Goal: Complete application form: Complete application form

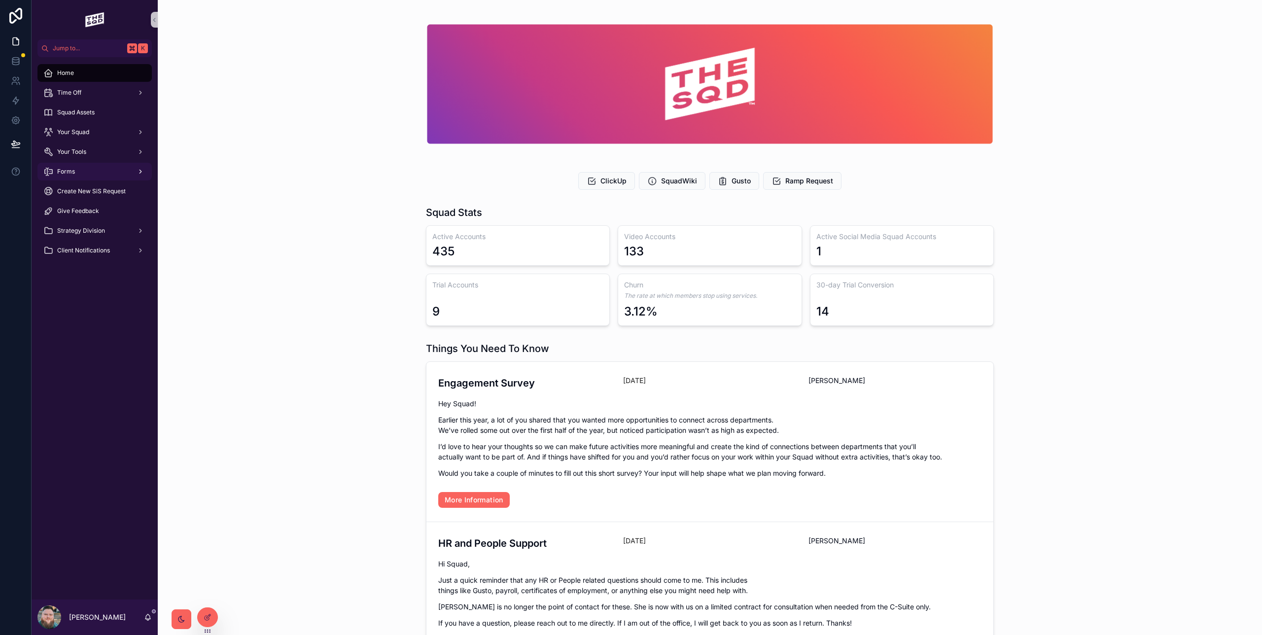
click at [81, 172] on div "Forms" at bounding box center [94, 172] width 103 height 16
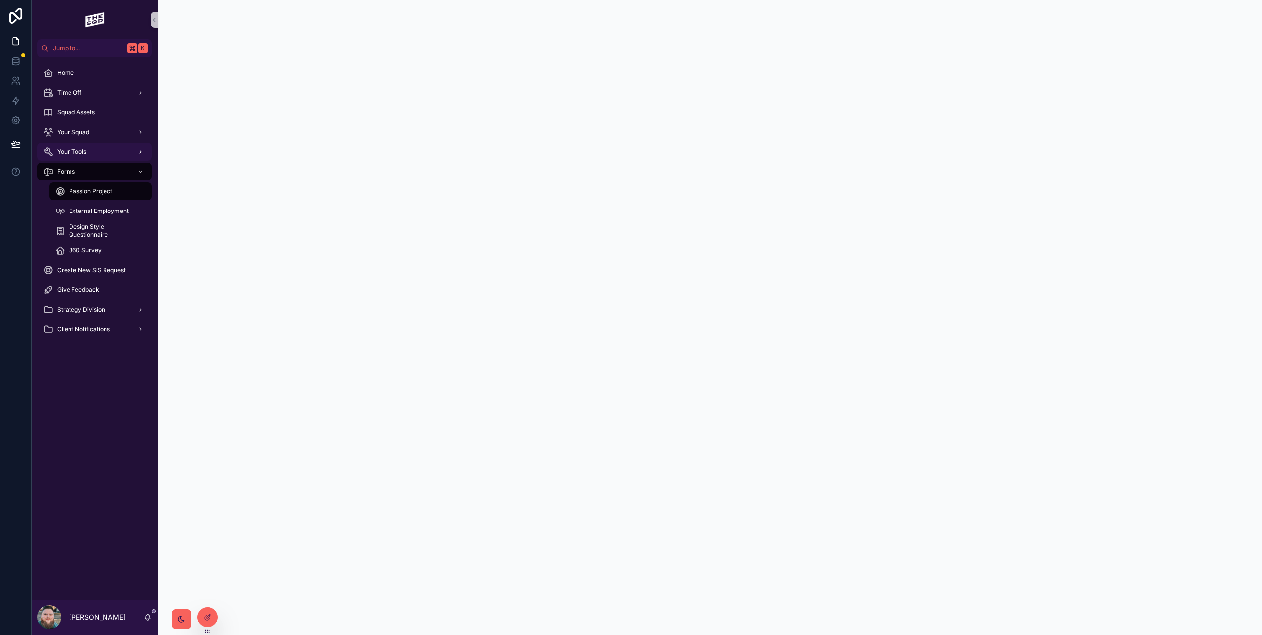
click at [76, 154] on span "Your Tools" at bounding box center [71, 152] width 29 height 8
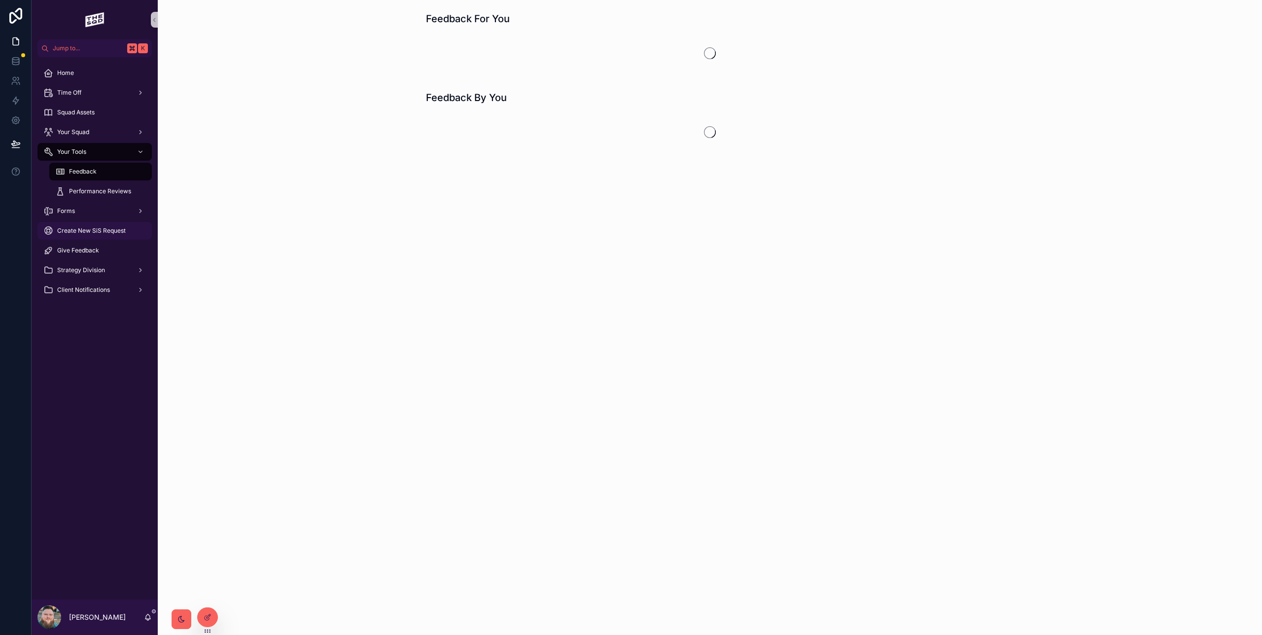
click at [84, 231] on span "Create New SiS Request" at bounding box center [91, 231] width 69 height 8
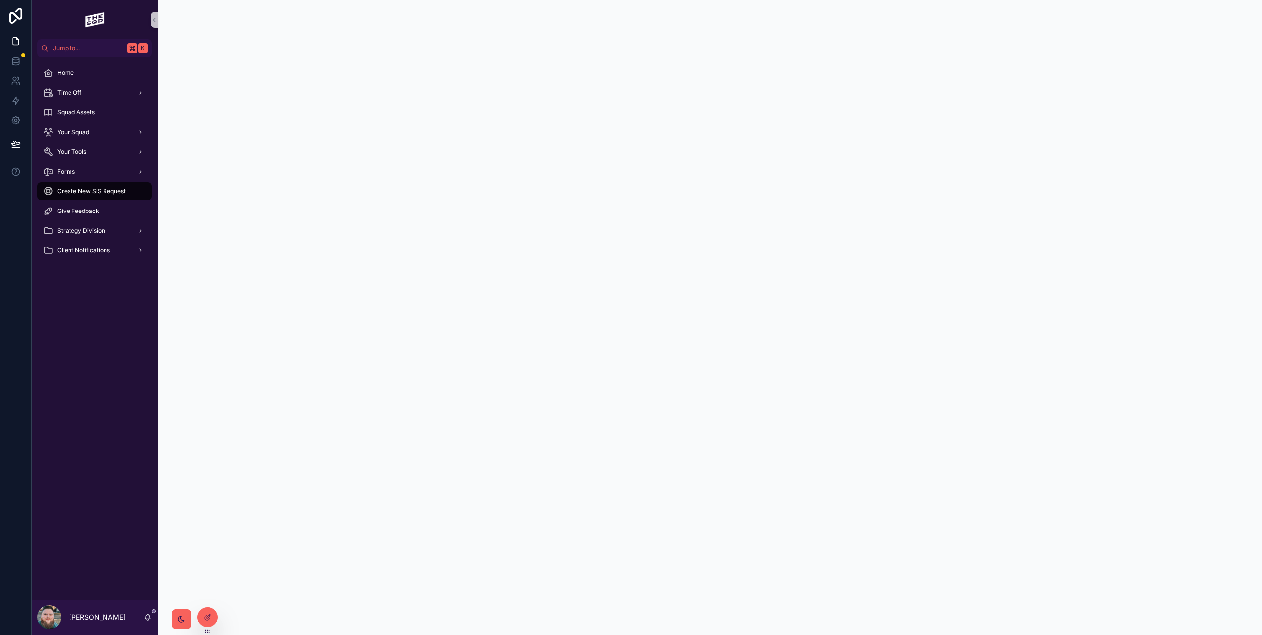
scroll to position [0, 0]
